Goal: Task Accomplishment & Management: Use online tool/utility

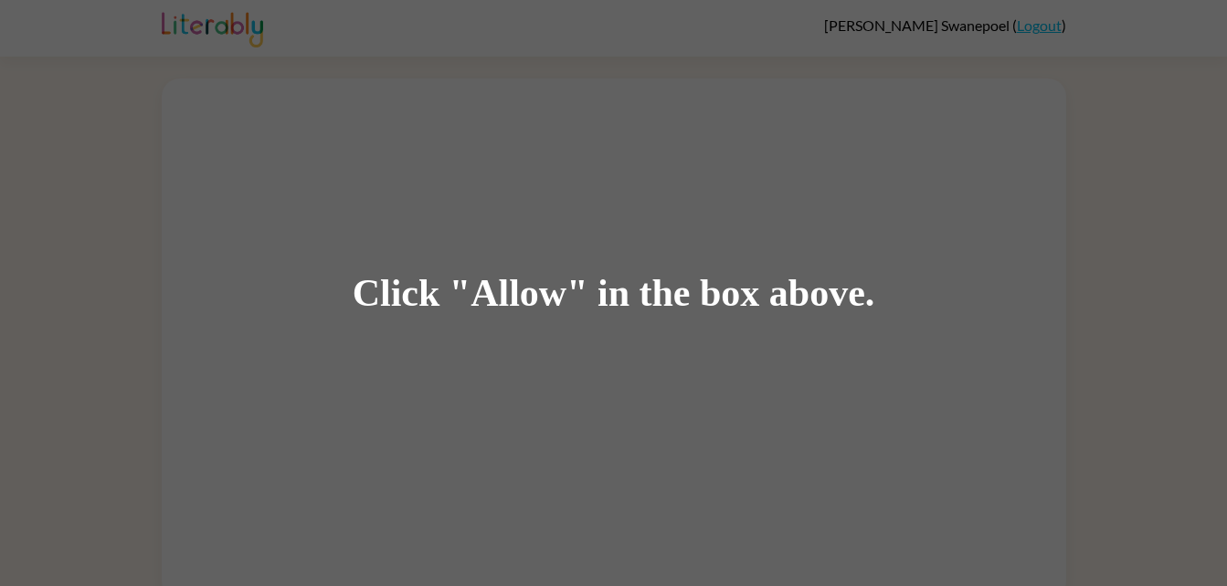
click at [620, 290] on div "Click "Allow" in the box above." at bounding box center [614, 293] width 522 height 41
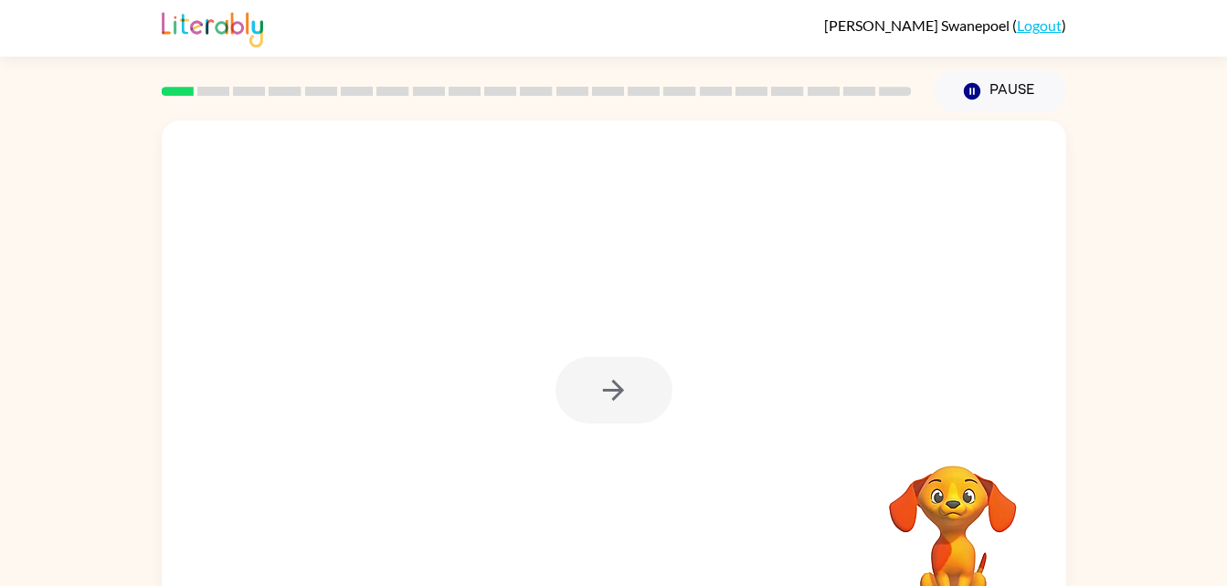
click at [624, 393] on div at bounding box center [613, 390] width 117 height 67
click at [600, 387] on div at bounding box center [613, 390] width 117 height 67
click at [604, 380] on icon "button" at bounding box center [613, 391] width 32 height 32
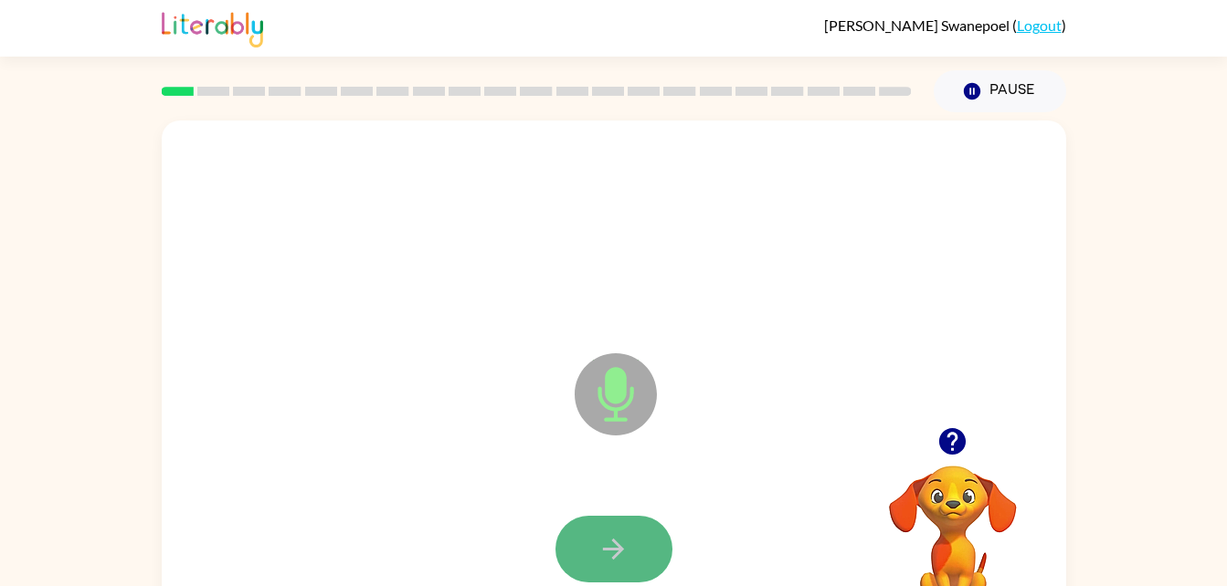
click at [632, 518] on button "button" at bounding box center [613, 549] width 117 height 67
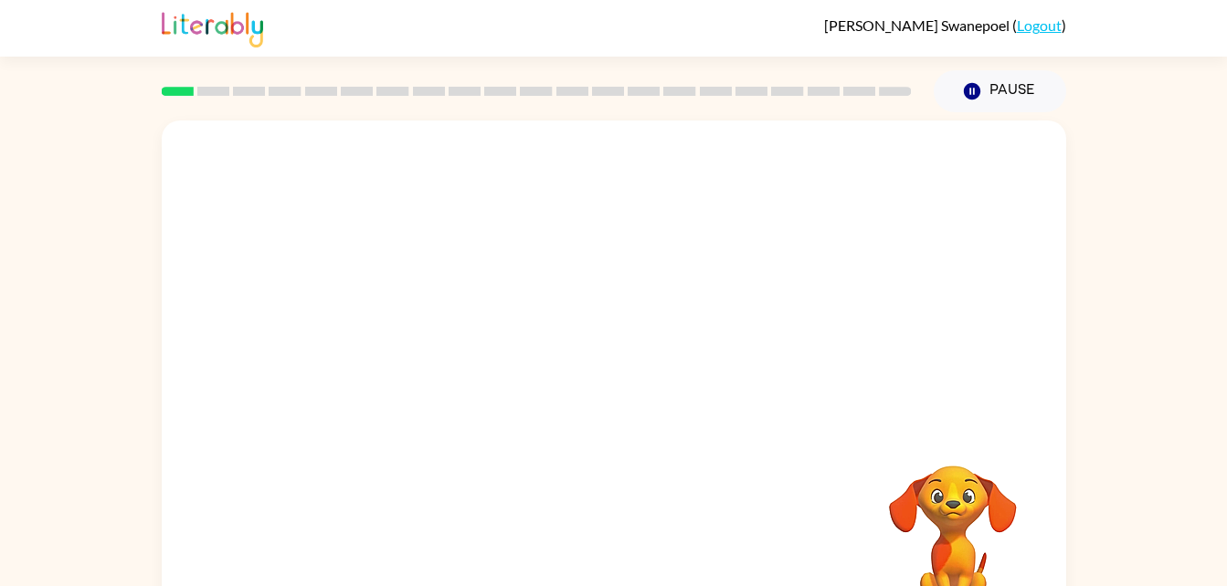
drag, startPoint x: 921, startPoint y: 83, endPoint x: 996, endPoint y: 318, distance: 246.4
click at [996, 318] on div "[PERSON_NAME] ( Logout ) Pause Pause Your browser must support playing .mp4 fil…" at bounding box center [613, 321] width 1227 height 642
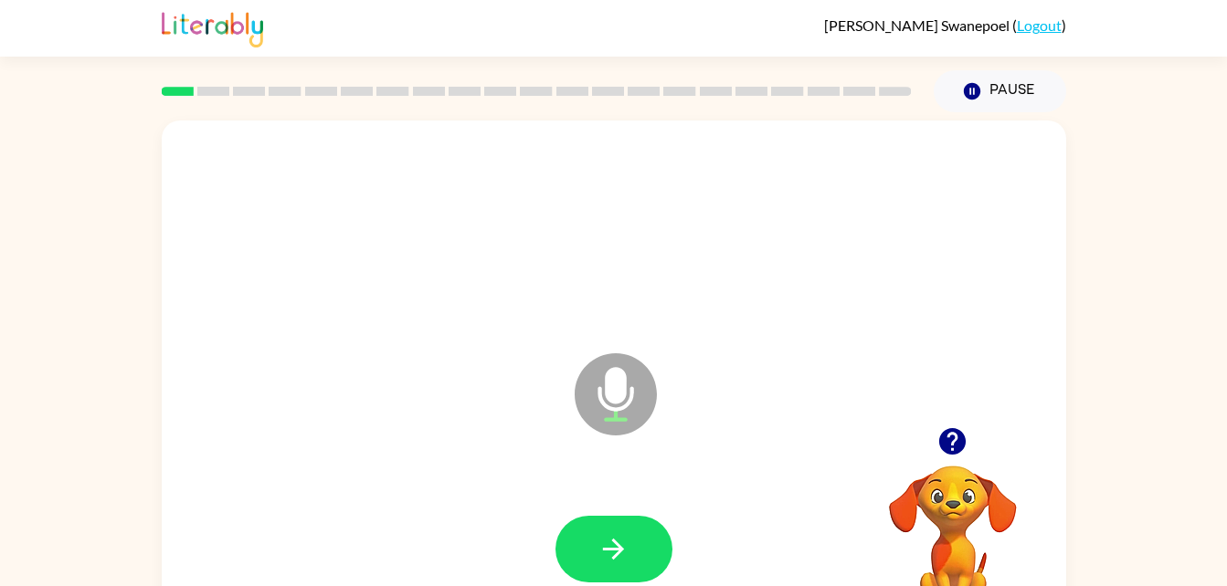
click at [770, 269] on div at bounding box center [614, 232] width 868 height 150
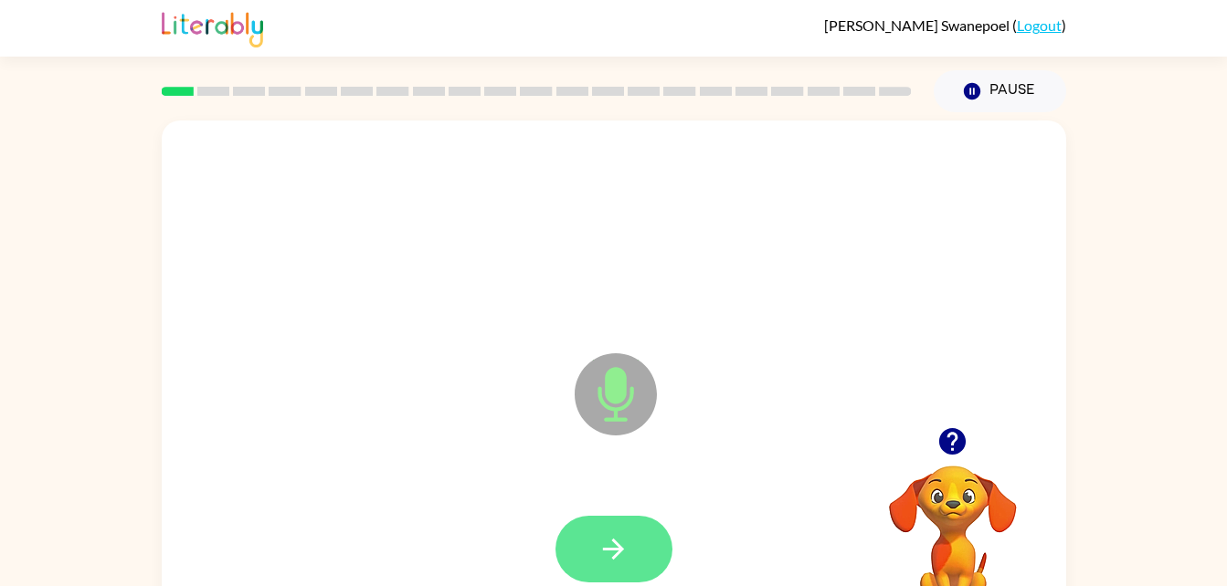
click at [593, 561] on button "button" at bounding box center [613, 549] width 117 height 67
click at [832, 538] on div at bounding box center [614, 550] width 868 height 150
click at [616, 536] on icon "button" at bounding box center [613, 549] width 32 height 32
click at [637, 561] on button "button" at bounding box center [613, 549] width 117 height 67
click at [669, 457] on icon "Microphone The Microphone is here when it is your turn to talk" at bounding box center [707, 417] width 274 height 137
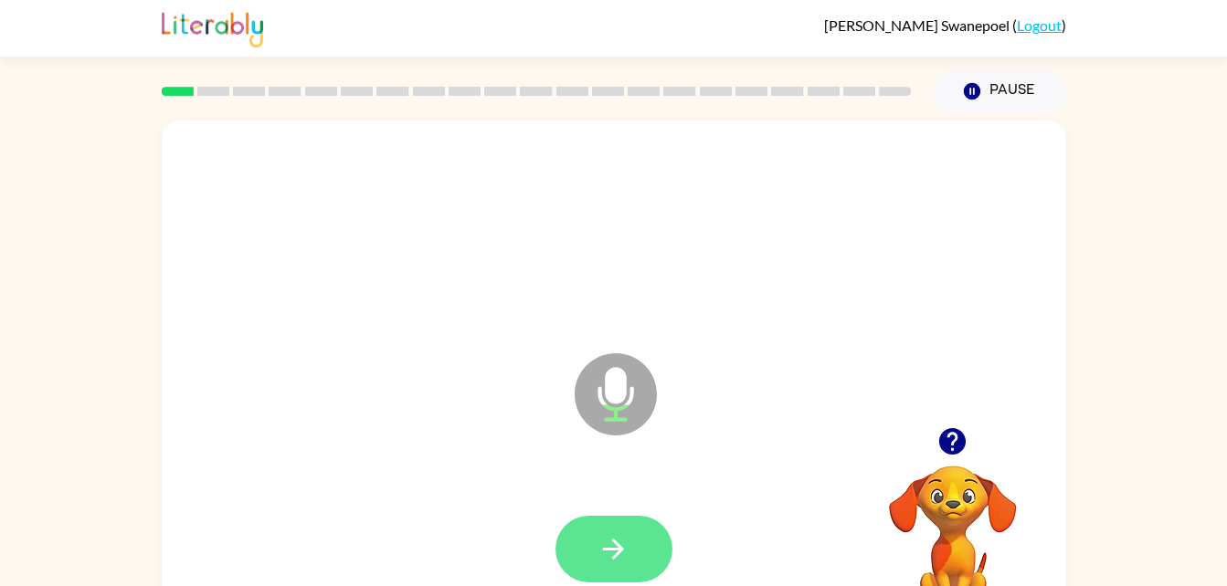
click at [591, 516] on button "button" at bounding box center [613, 549] width 117 height 67
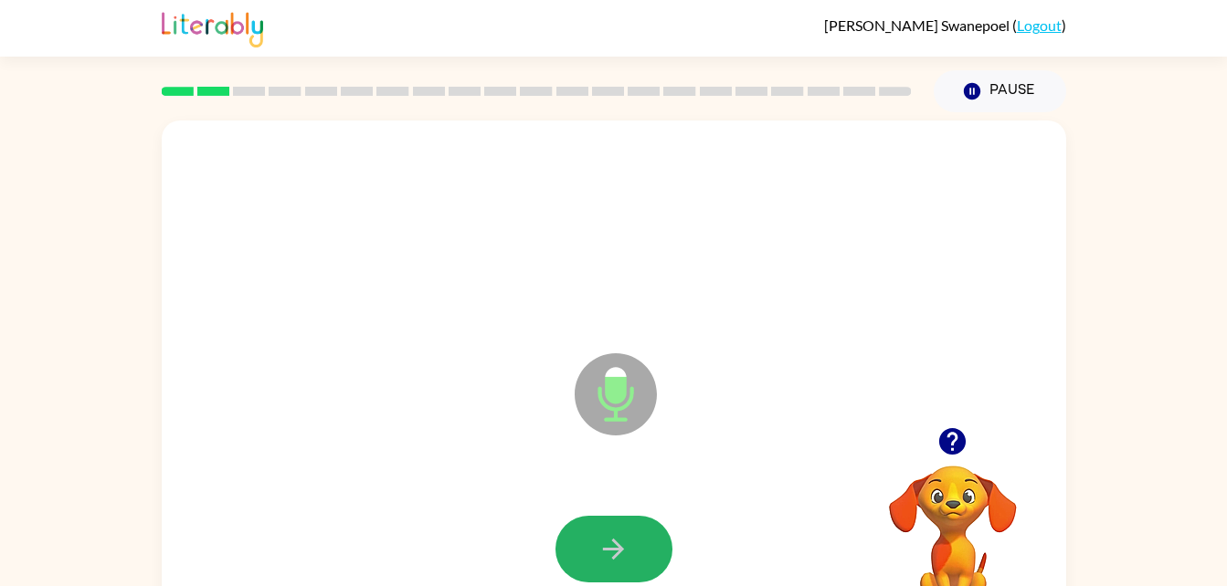
click at [600, 516] on button "button" at bounding box center [613, 549] width 117 height 67
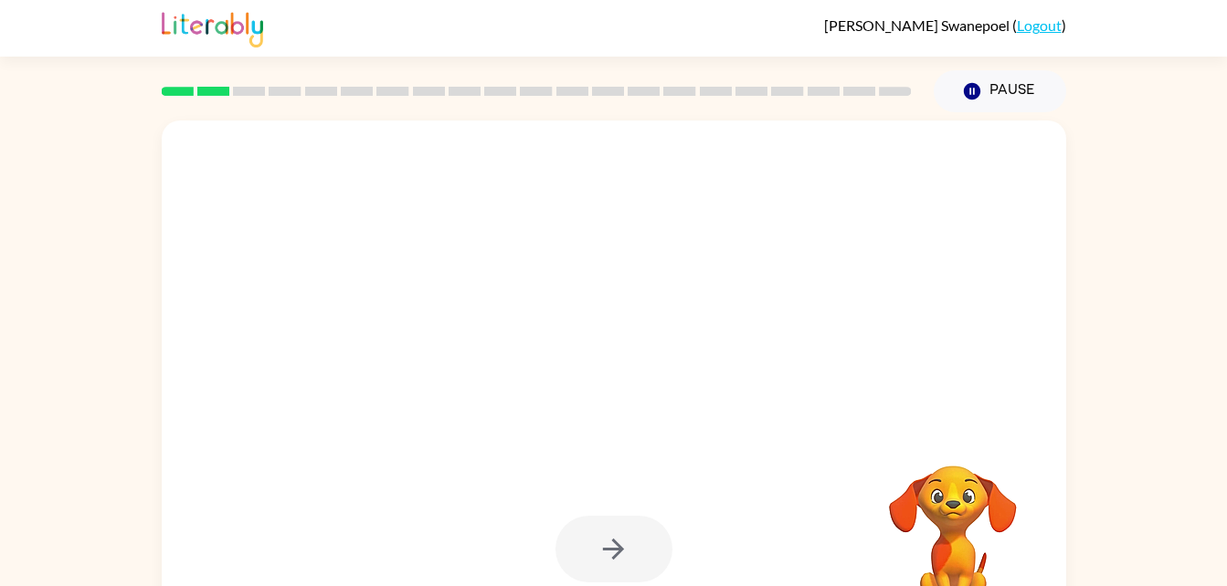
click at [604, 552] on div at bounding box center [613, 549] width 117 height 67
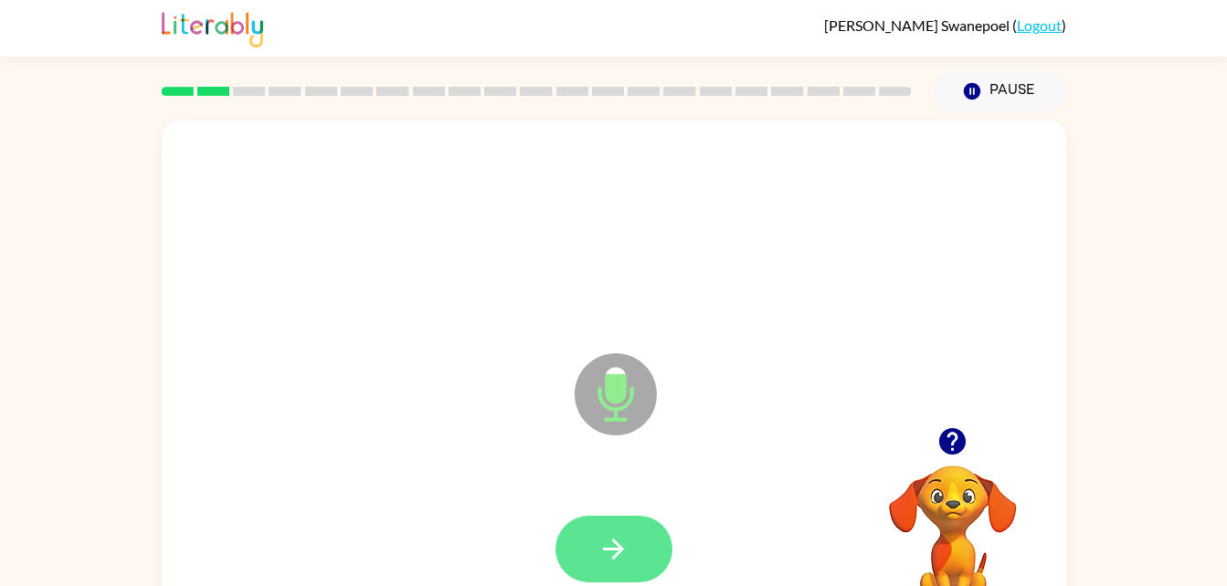
click at [625, 567] on button "button" at bounding box center [613, 549] width 117 height 67
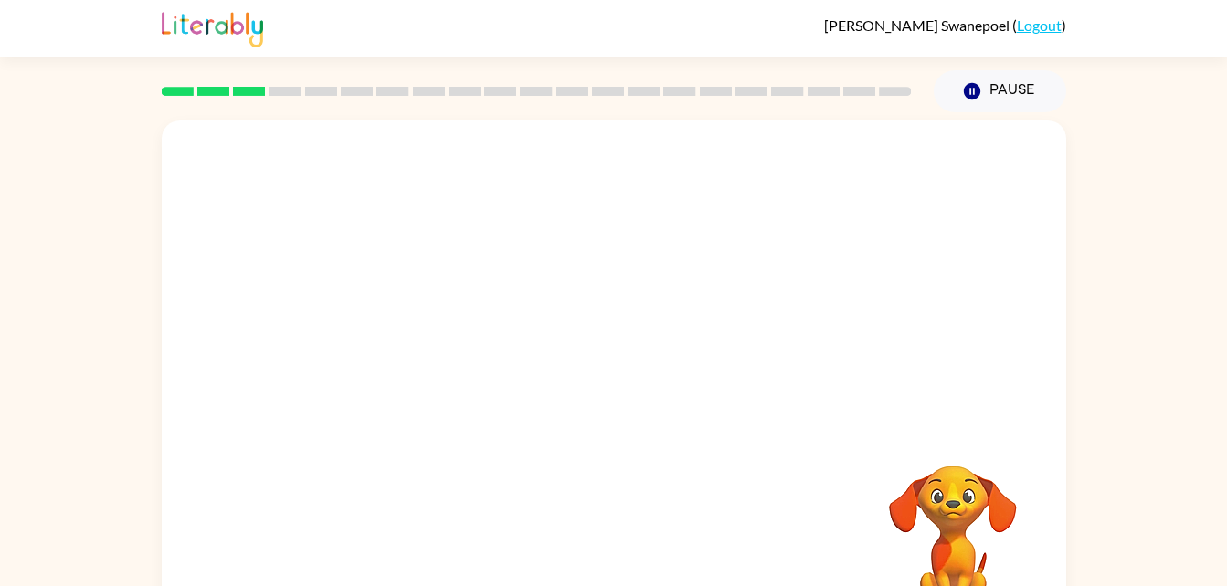
click at [647, 435] on div at bounding box center [614, 382] width 904 height 522
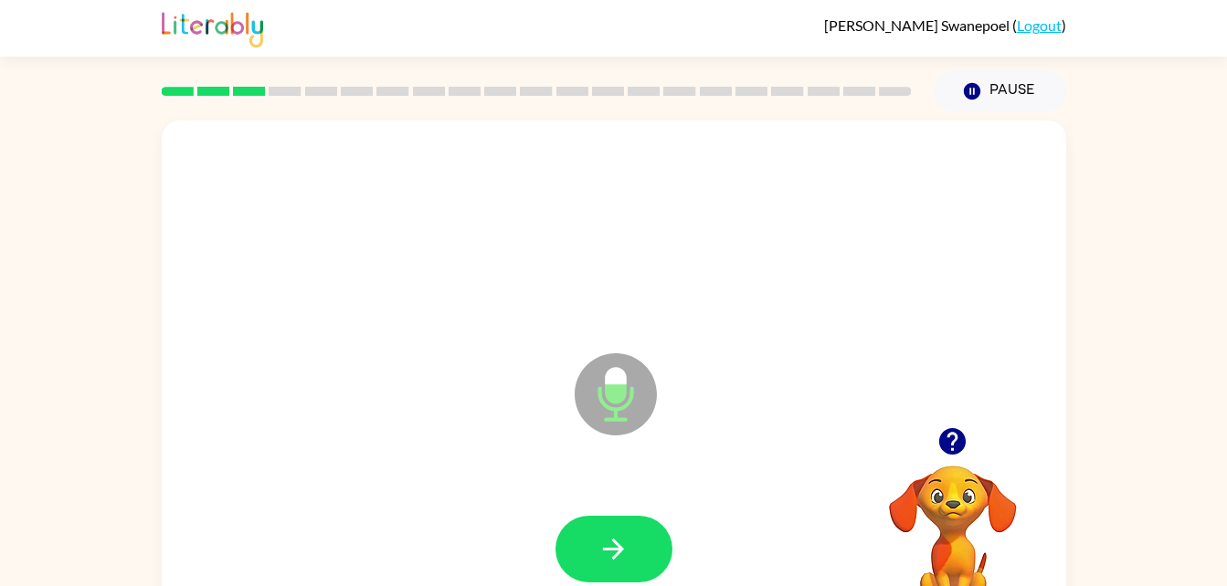
drag, startPoint x: 670, startPoint y: 457, endPoint x: 605, endPoint y: 518, distance: 89.8
click at [605, 518] on button "button" at bounding box center [613, 549] width 117 height 67
click at [619, 543] on icon "button" at bounding box center [613, 549] width 32 height 32
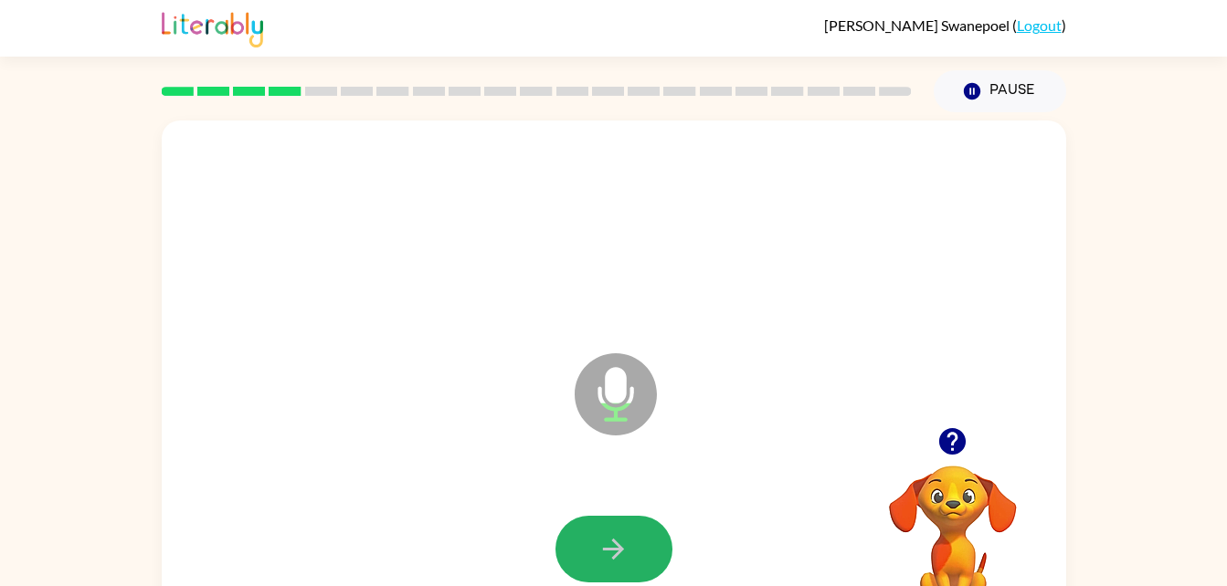
drag, startPoint x: 613, startPoint y: 516, endPoint x: 602, endPoint y: 494, distance: 24.5
click at [602, 494] on div at bounding box center [614, 550] width 868 height 150
click at [621, 563] on icon "button" at bounding box center [613, 549] width 32 height 32
click at [629, 547] on button "button" at bounding box center [613, 549] width 117 height 67
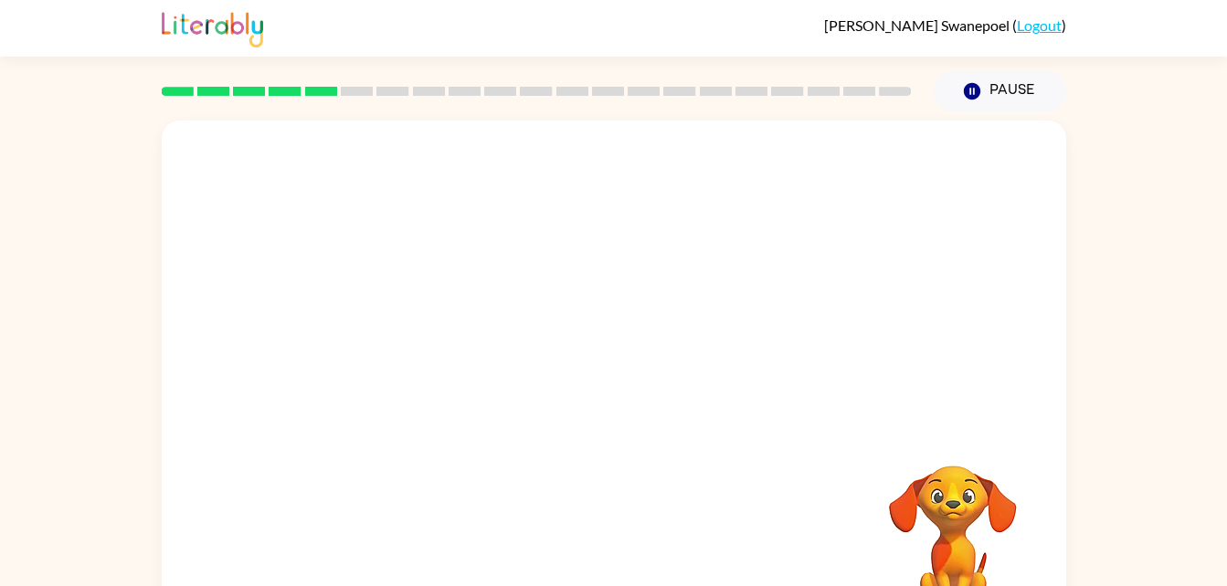
click at [901, 443] on video "Your browser must support playing .mp4 files to use Literably. Please try using…" at bounding box center [952, 529] width 183 height 183
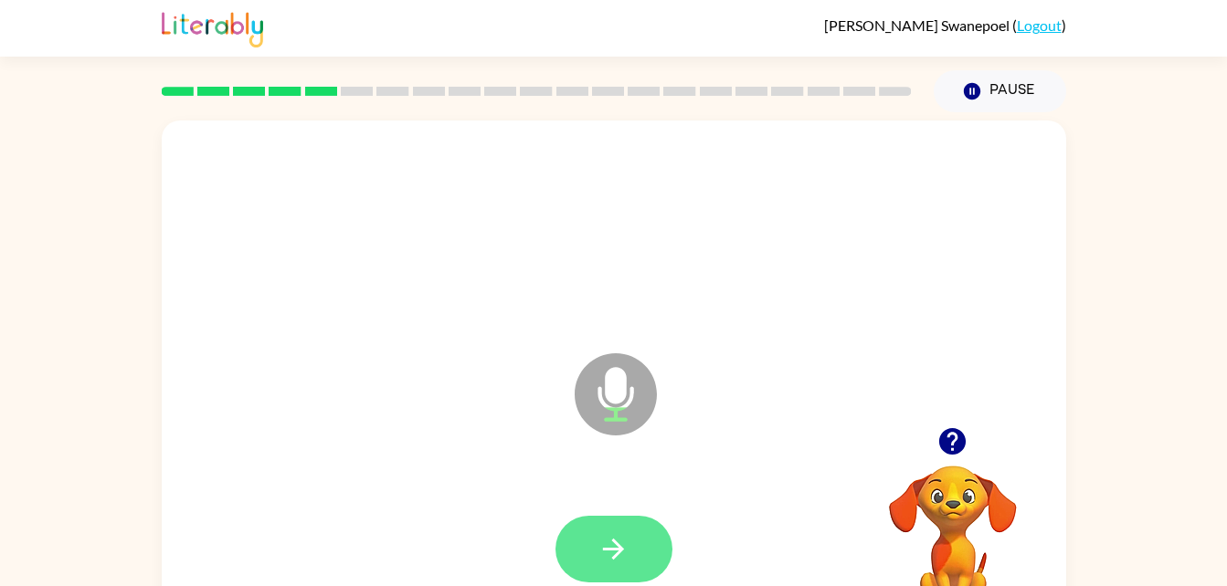
click at [607, 551] on icon "button" at bounding box center [613, 549] width 32 height 32
click at [650, 575] on button "button" at bounding box center [613, 549] width 117 height 67
click at [613, 556] on icon "button" at bounding box center [613, 549] width 32 height 32
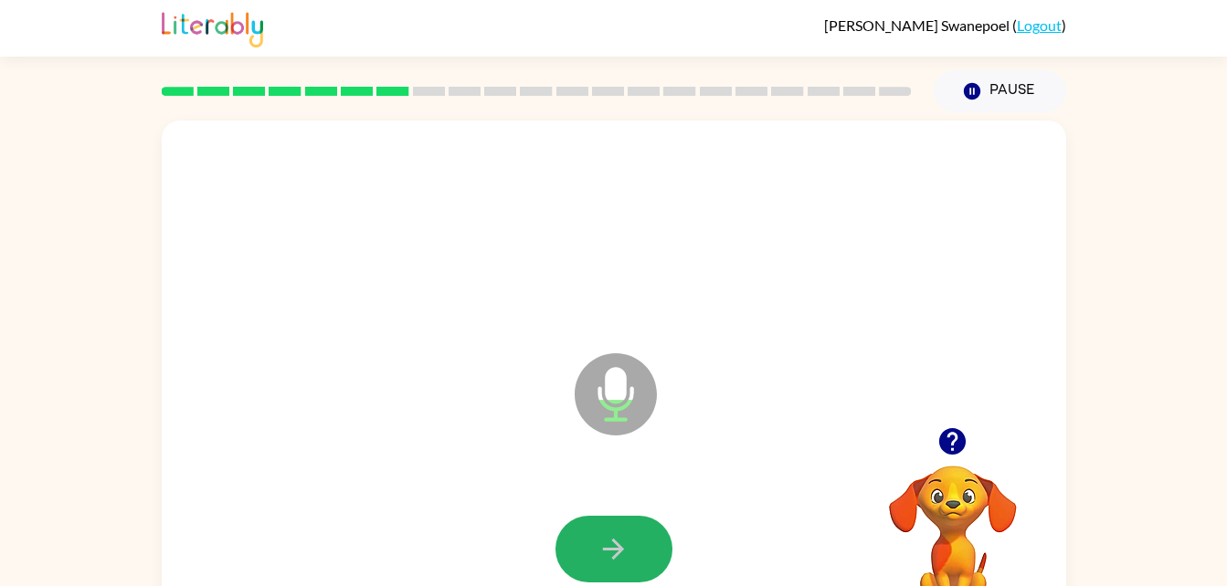
click at [647, 565] on button "button" at bounding box center [613, 549] width 117 height 67
click at [665, 553] on button "button" at bounding box center [613, 549] width 117 height 67
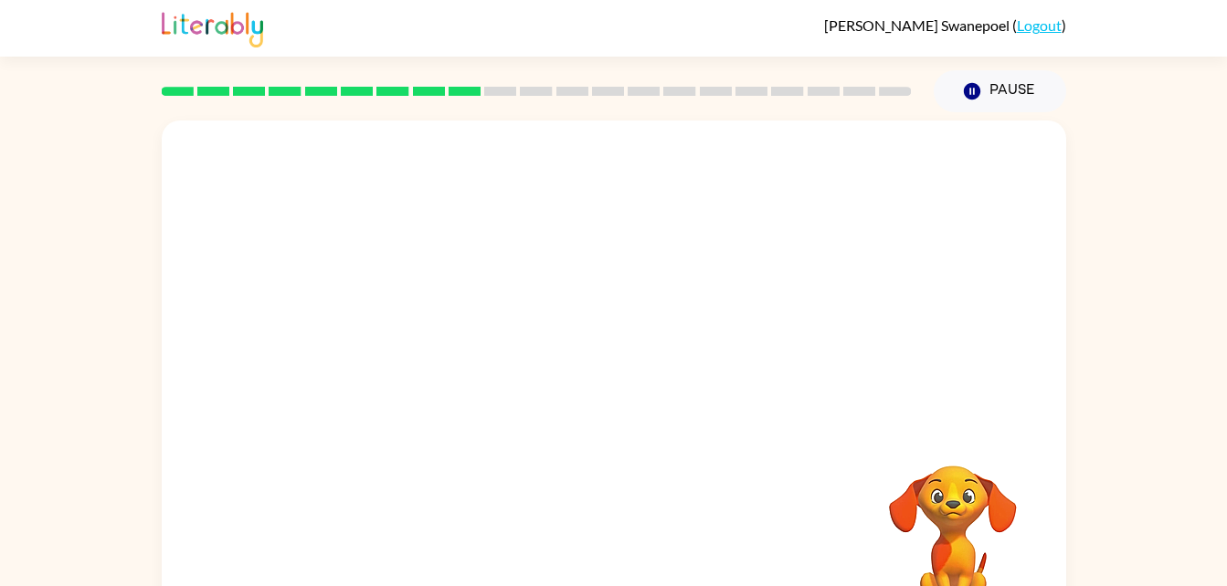
click at [864, 420] on div at bounding box center [614, 274] width 904 height 307
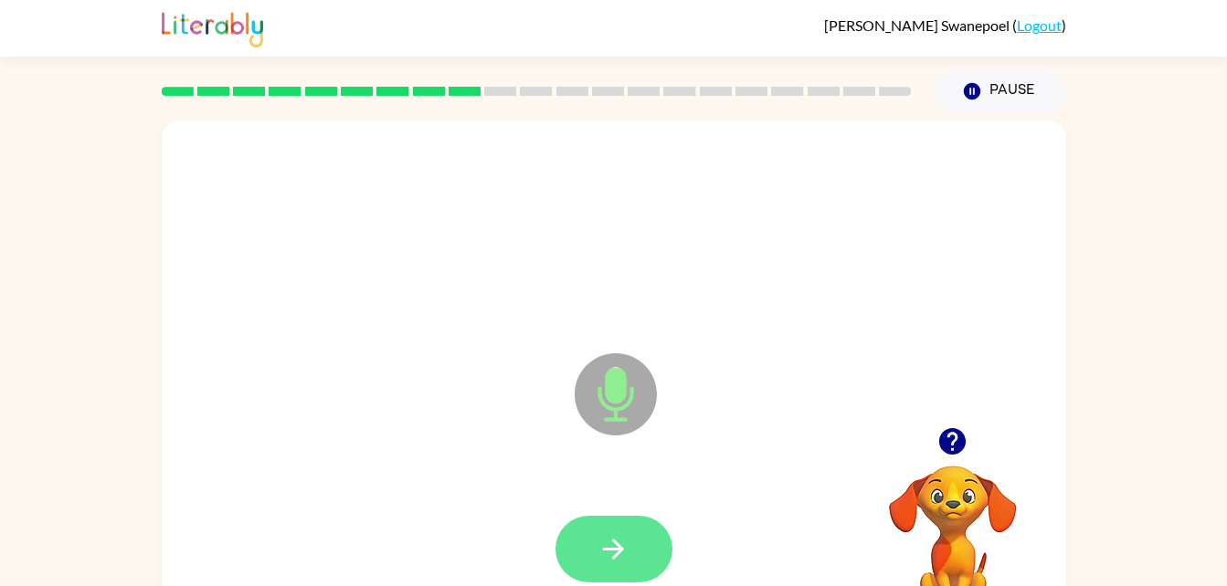
click at [589, 535] on button "button" at bounding box center [613, 549] width 117 height 67
click at [684, 564] on div at bounding box center [614, 550] width 868 height 150
click at [598, 519] on button "button" at bounding box center [613, 549] width 117 height 67
click at [601, 555] on icon "button" at bounding box center [613, 549] width 32 height 32
click at [650, 564] on button "button" at bounding box center [613, 549] width 117 height 67
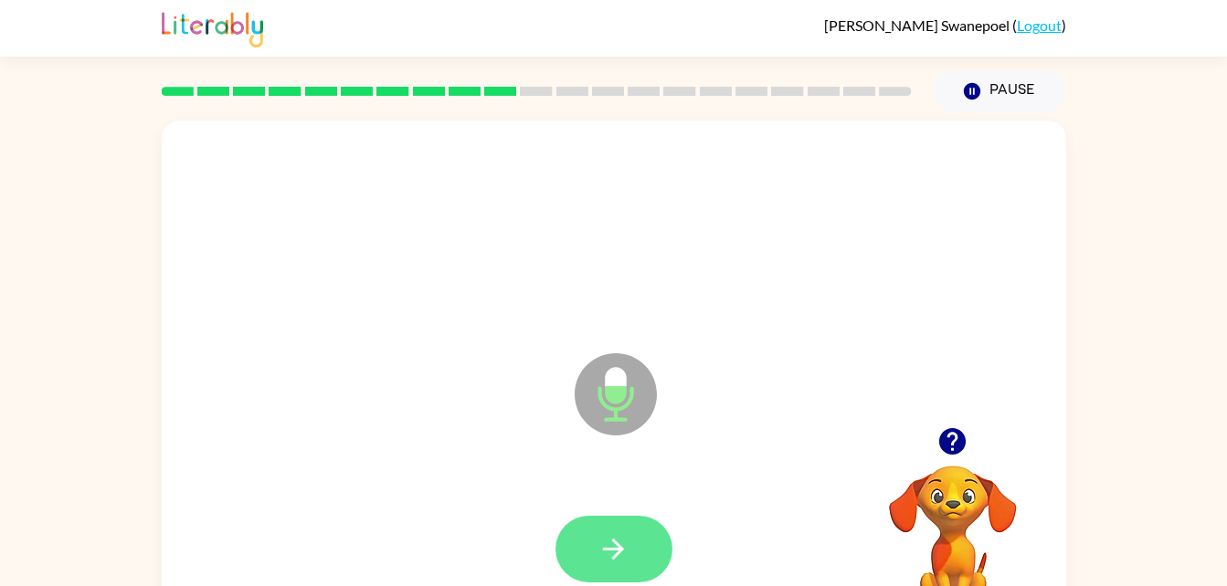
click at [661, 531] on button "button" at bounding box center [613, 549] width 117 height 67
click at [603, 500] on div at bounding box center [614, 550] width 868 height 150
click at [628, 539] on icon "button" at bounding box center [613, 549] width 32 height 32
click at [614, 535] on icon "button" at bounding box center [613, 549] width 32 height 32
click at [585, 548] on button "button" at bounding box center [613, 549] width 117 height 67
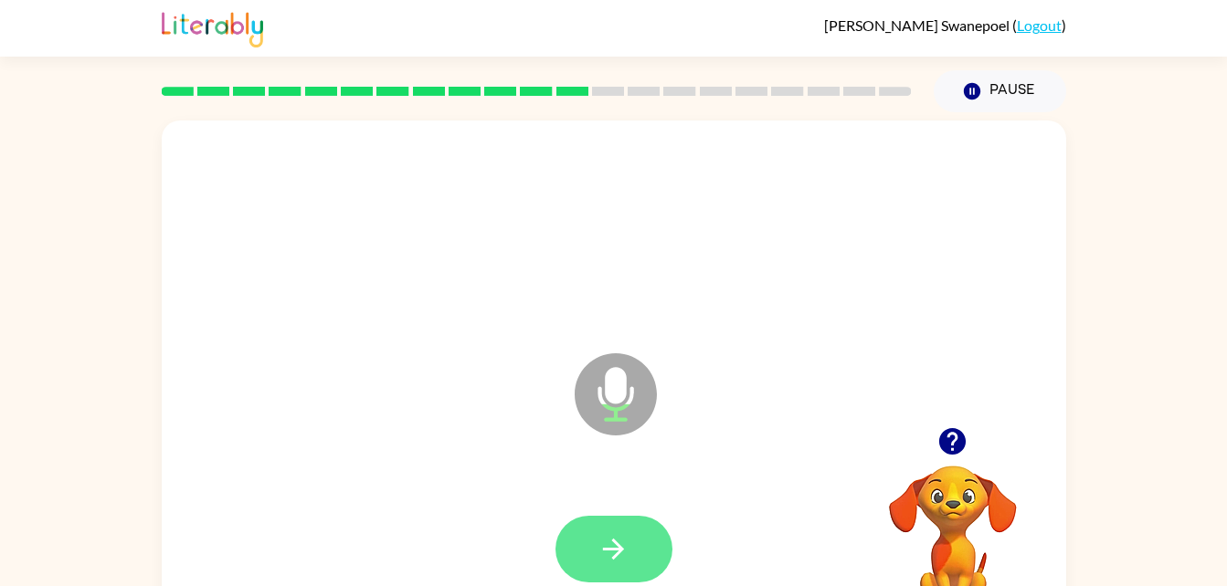
click at [588, 521] on button "button" at bounding box center [613, 549] width 117 height 67
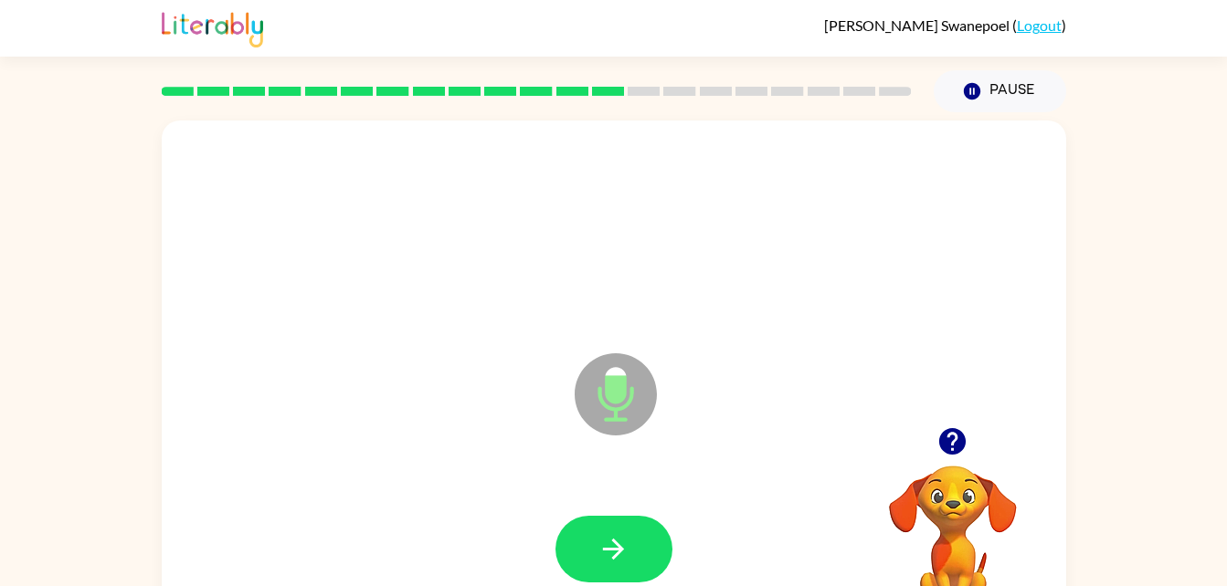
click at [572, 508] on div at bounding box center [614, 550] width 868 height 150
click at [592, 553] on button "button" at bounding box center [613, 549] width 117 height 67
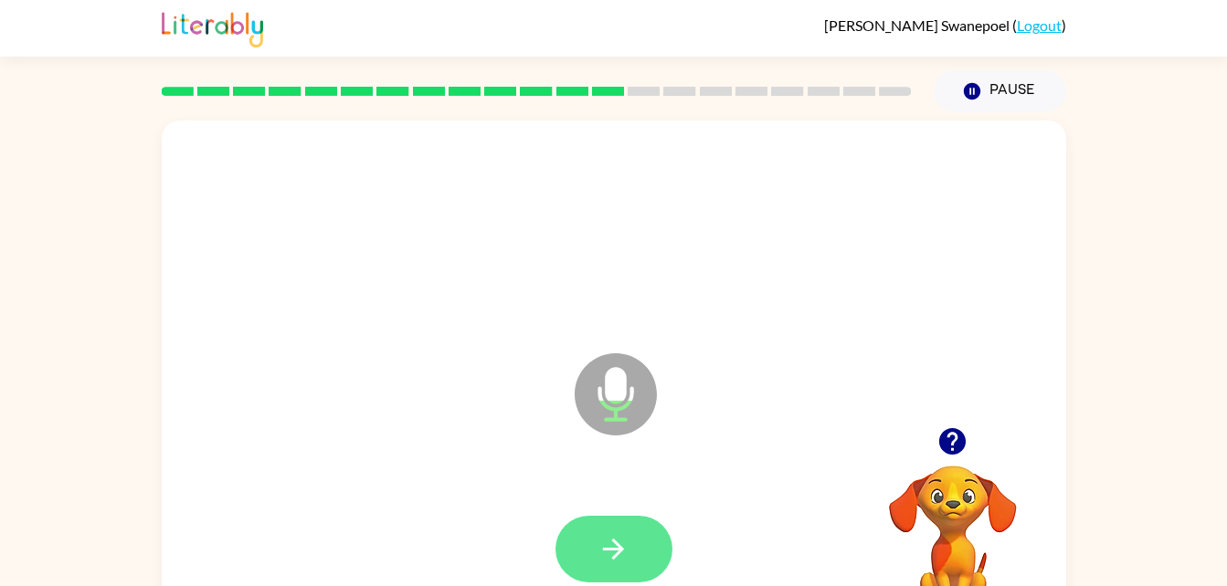
click at [631, 532] on button "button" at bounding box center [613, 549] width 117 height 67
click at [612, 541] on icon "button" at bounding box center [613, 549] width 21 height 21
click at [604, 525] on button "button" at bounding box center [613, 549] width 117 height 67
click at [603, 539] on icon "button" at bounding box center [613, 549] width 32 height 32
click at [601, 552] on icon "button" at bounding box center [613, 549] width 32 height 32
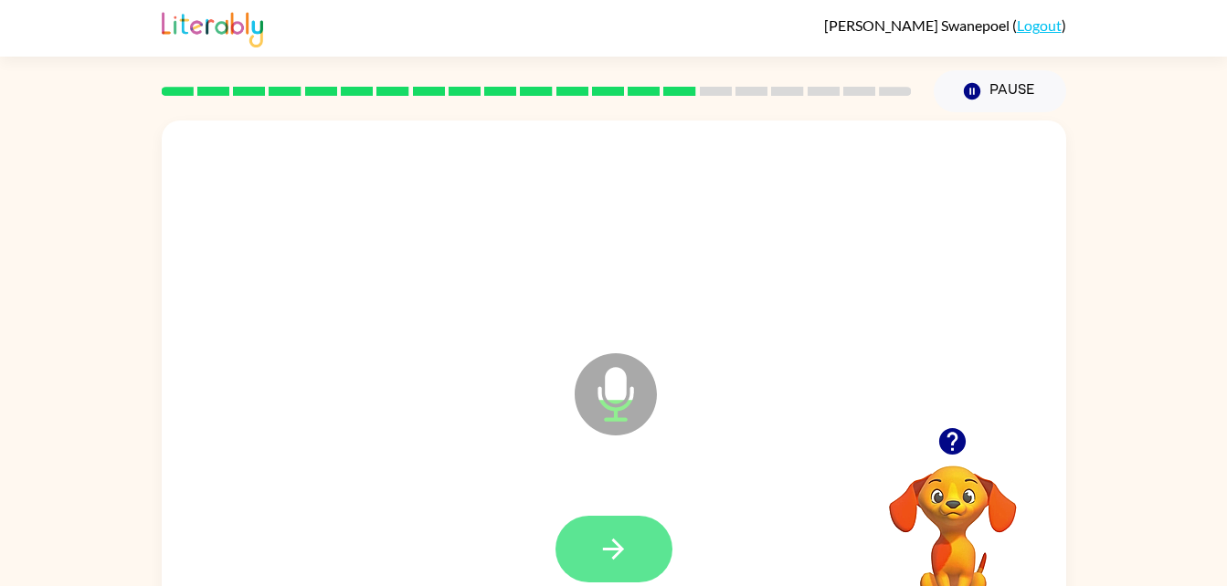
click at [609, 538] on icon "button" at bounding box center [613, 549] width 32 height 32
click at [616, 525] on button "button" at bounding box center [613, 549] width 117 height 67
click at [610, 544] on icon "button" at bounding box center [613, 549] width 32 height 32
click at [612, 547] on icon "button" at bounding box center [613, 549] width 32 height 32
click at [592, 531] on button "button" at bounding box center [613, 549] width 117 height 67
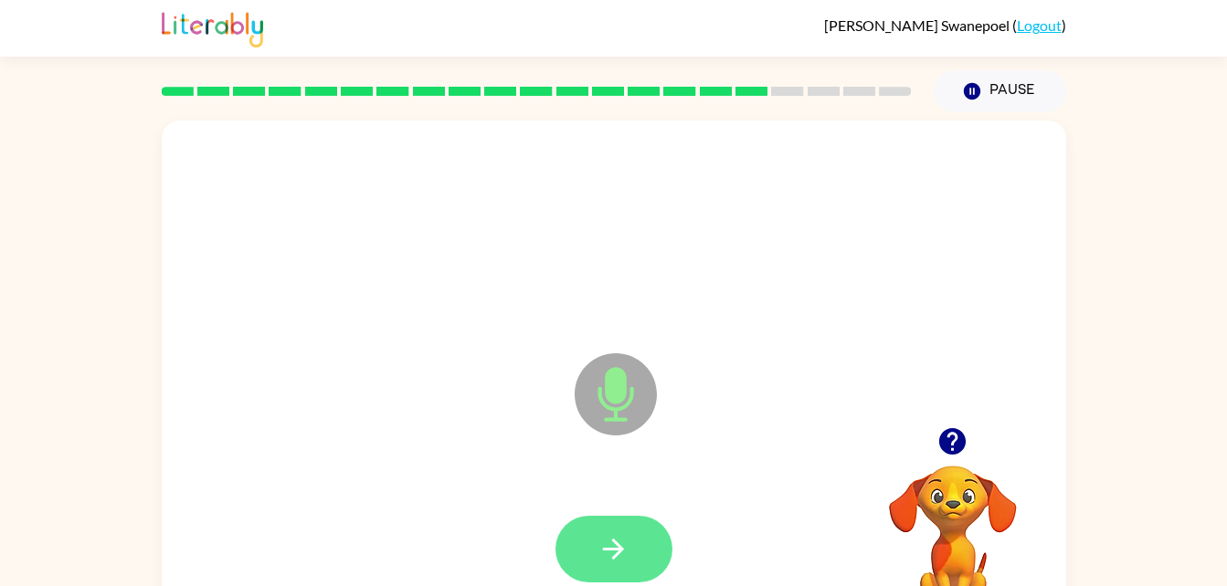
click at [629, 551] on button "button" at bounding box center [613, 549] width 117 height 67
click at [621, 538] on icon "button" at bounding box center [613, 549] width 32 height 32
click at [592, 540] on button "button" at bounding box center [613, 549] width 117 height 67
click at [575, 538] on button "button" at bounding box center [613, 549] width 117 height 67
click at [607, 537] on icon "button" at bounding box center [613, 549] width 32 height 32
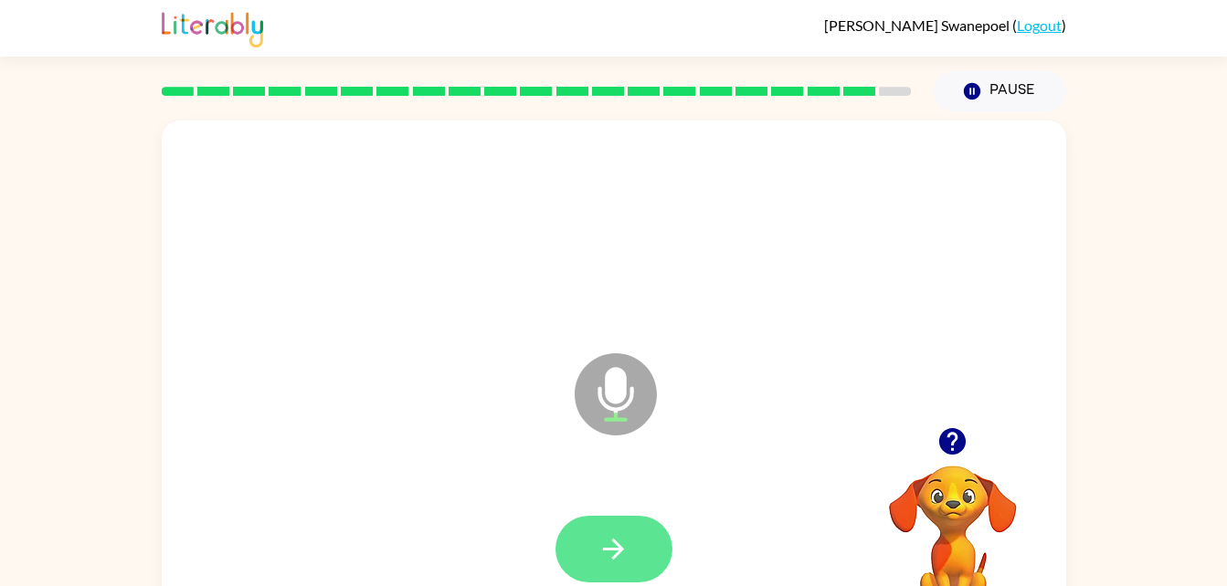
click at [638, 538] on button "button" at bounding box center [613, 549] width 117 height 67
click at [596, 529] on button "button" at bounding box center [613, 549] width 117 height 67
